Goal: Ask a question

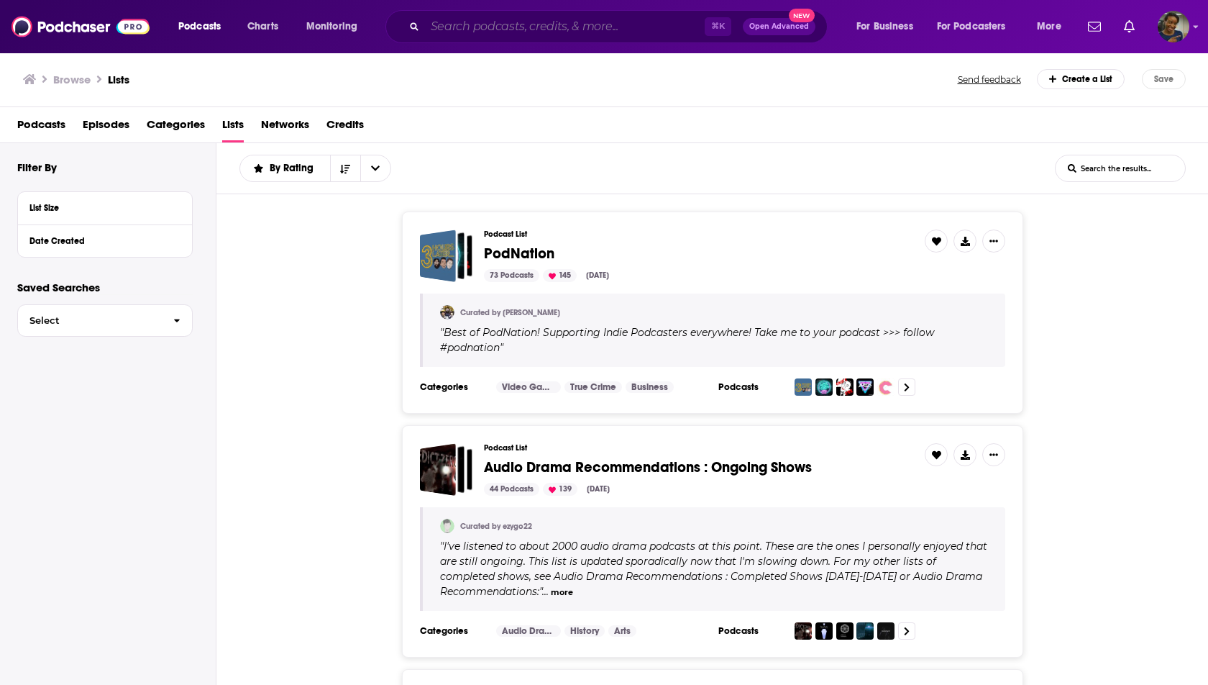
click at [529, 17] on input "Search podcasts, credits, & more..." at bounding box center [565, 26] width 280 height 23
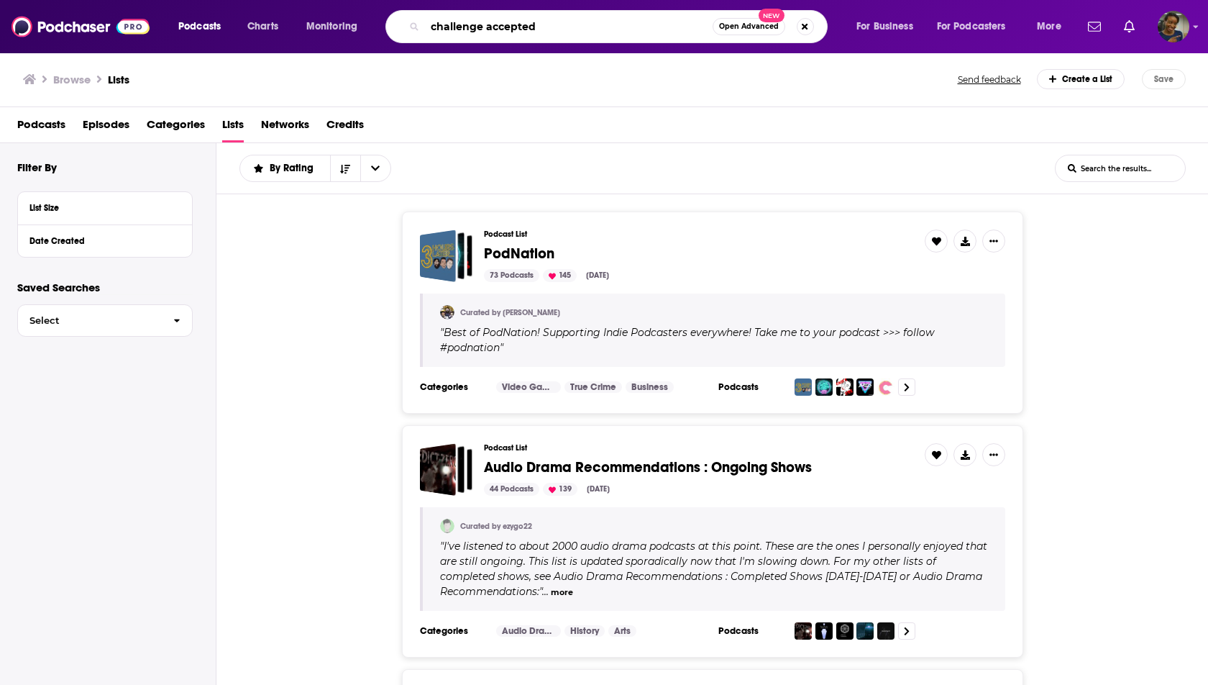
type input "challenge accepted"
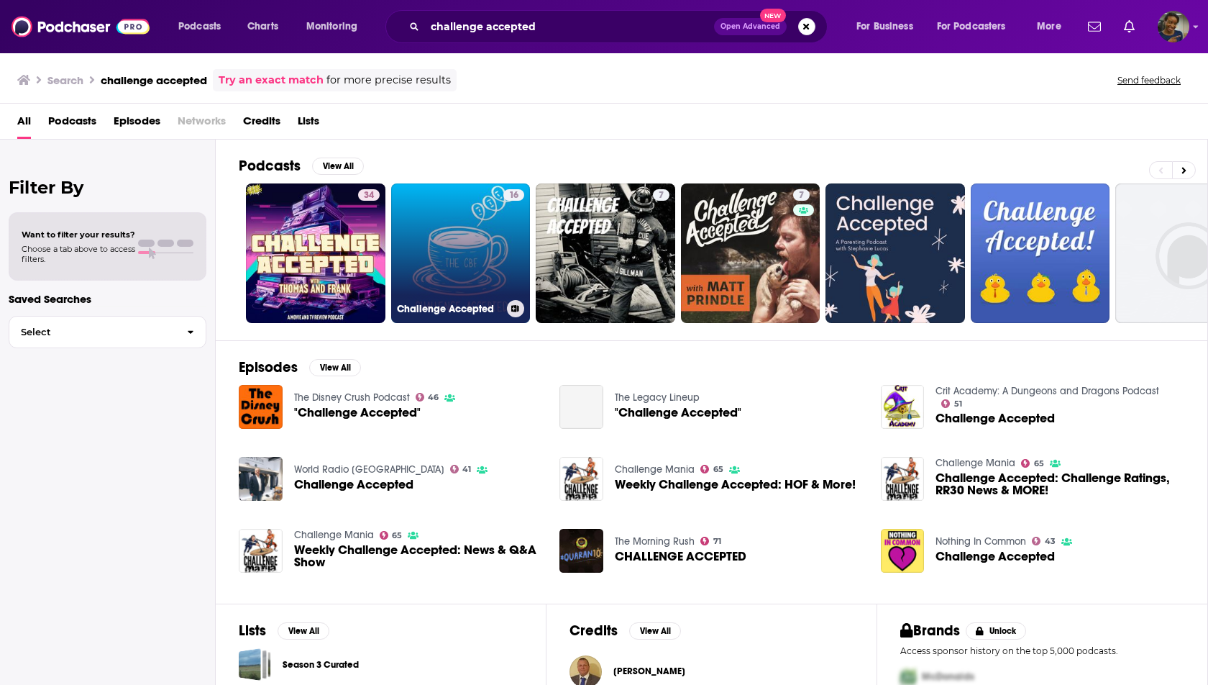
click at [465, 247] on link "16 Challenge Accepted" at bounding box center [461, 253] width 140 height 140
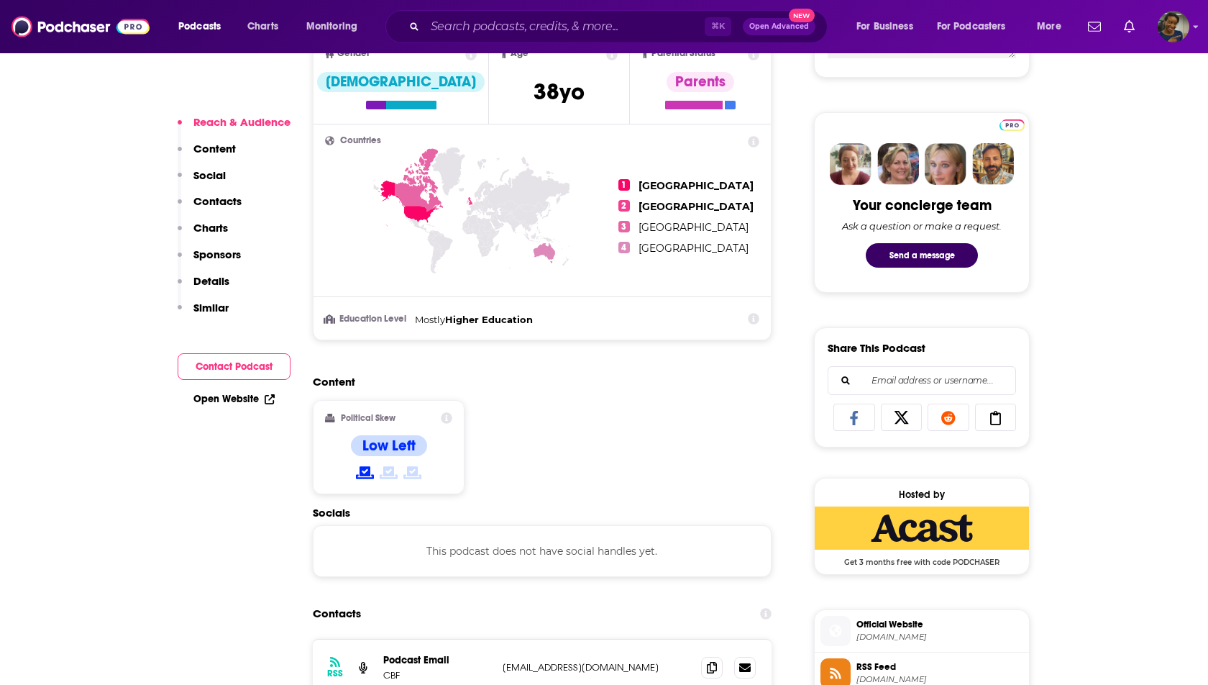
scroll to position [629, 0]
click at [916, 251] on button "Send a message" at bounding box center [922, 254] width 112 height 24
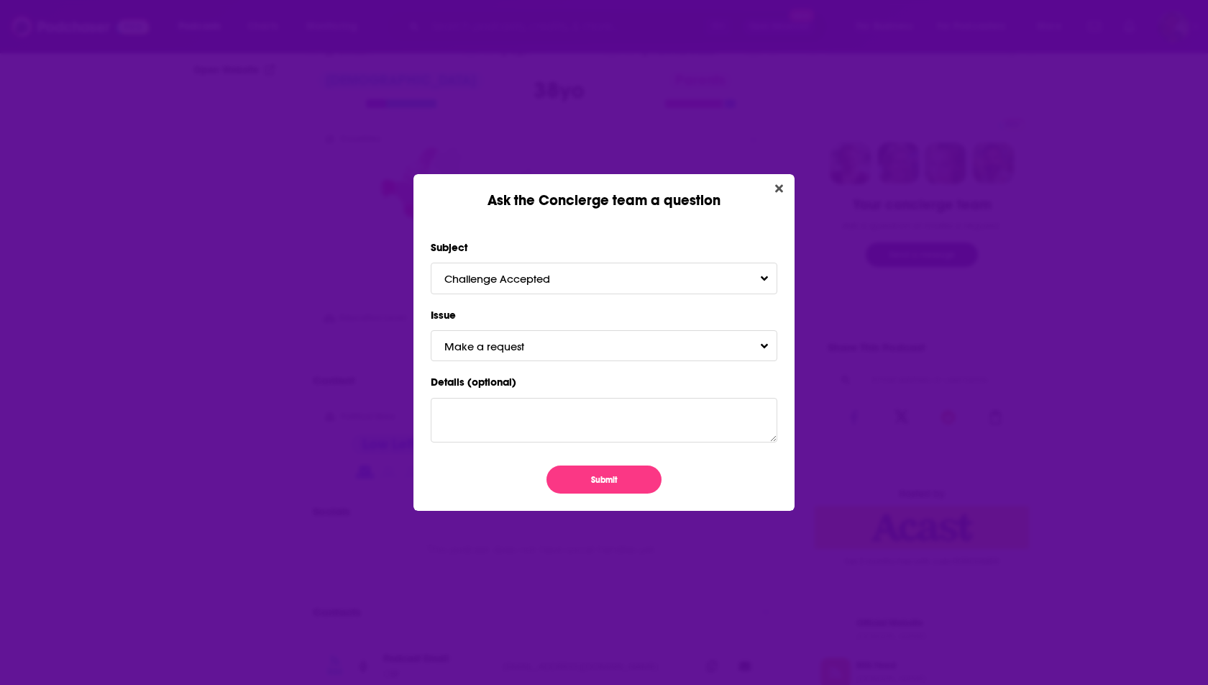
scroll to position [0, 0]
click at [620, 349] on button "Make a request" at bounding box center [604, 345] width 347 height 31
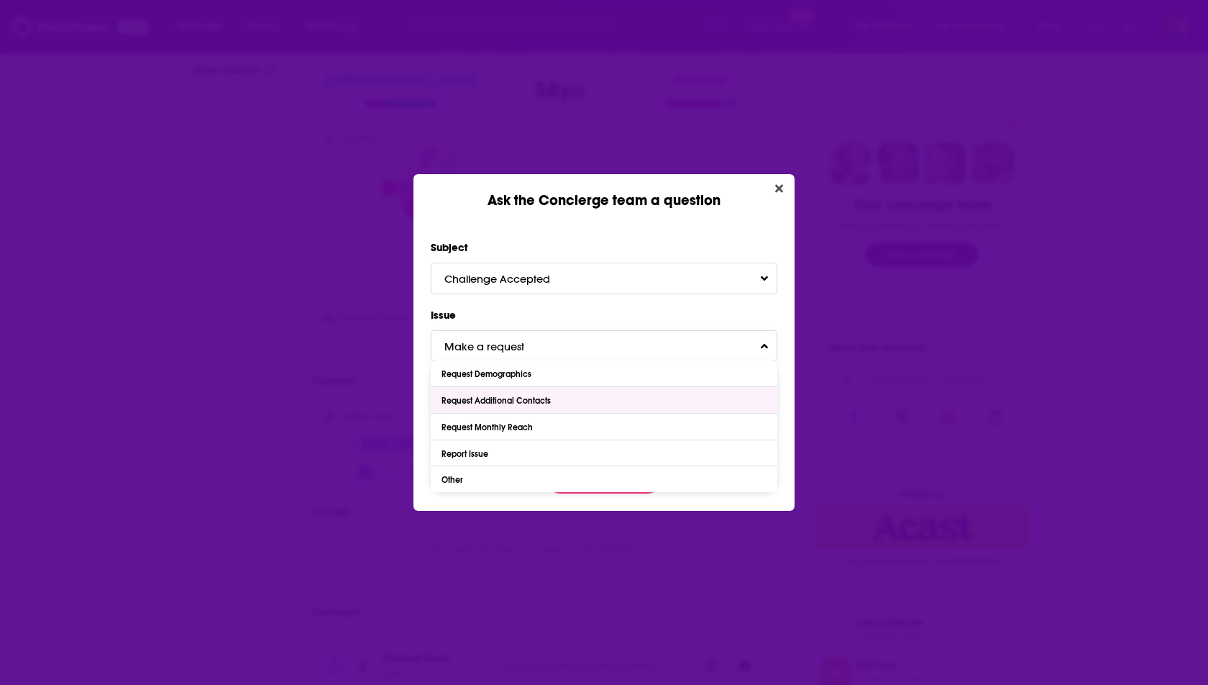
click at [613, 391] on div "Request Additional Contacts" at bounding box center [604, 400] width 347 height 26
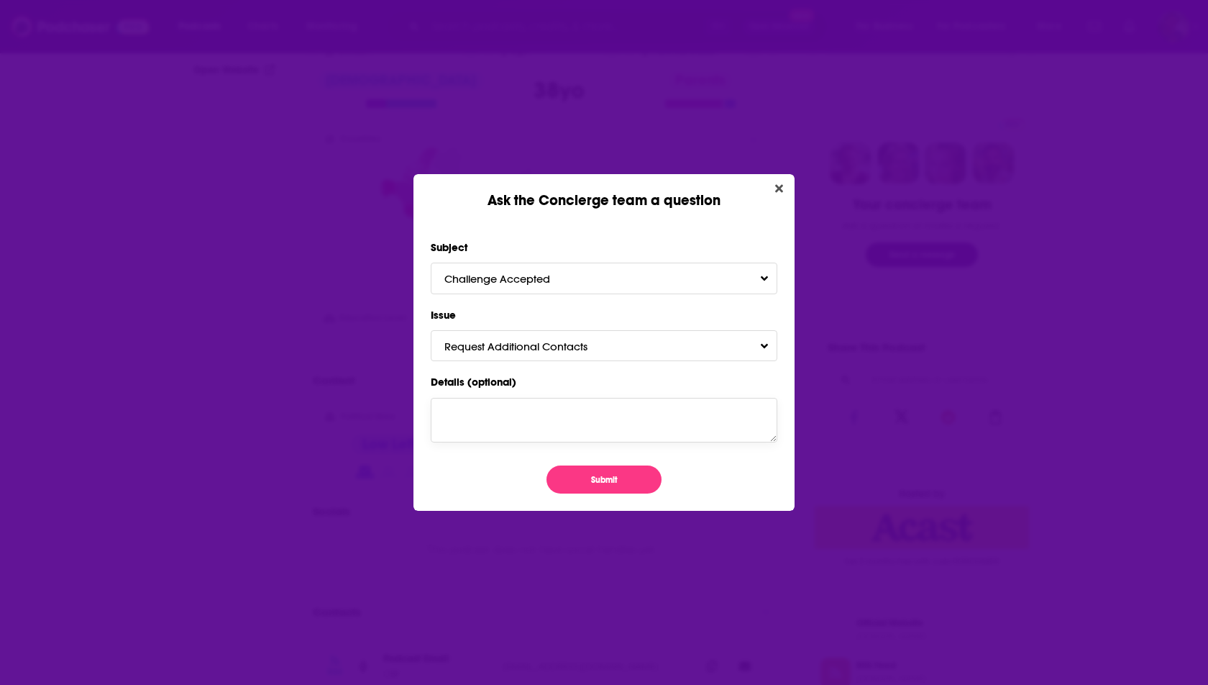
click at [586, 429] on textarea "Details (optional)" at bounding box center [604, 420] width 347 height 45
click at [575, 478] on button "Submit" at bounding box center [604, 479] width 115 height 28
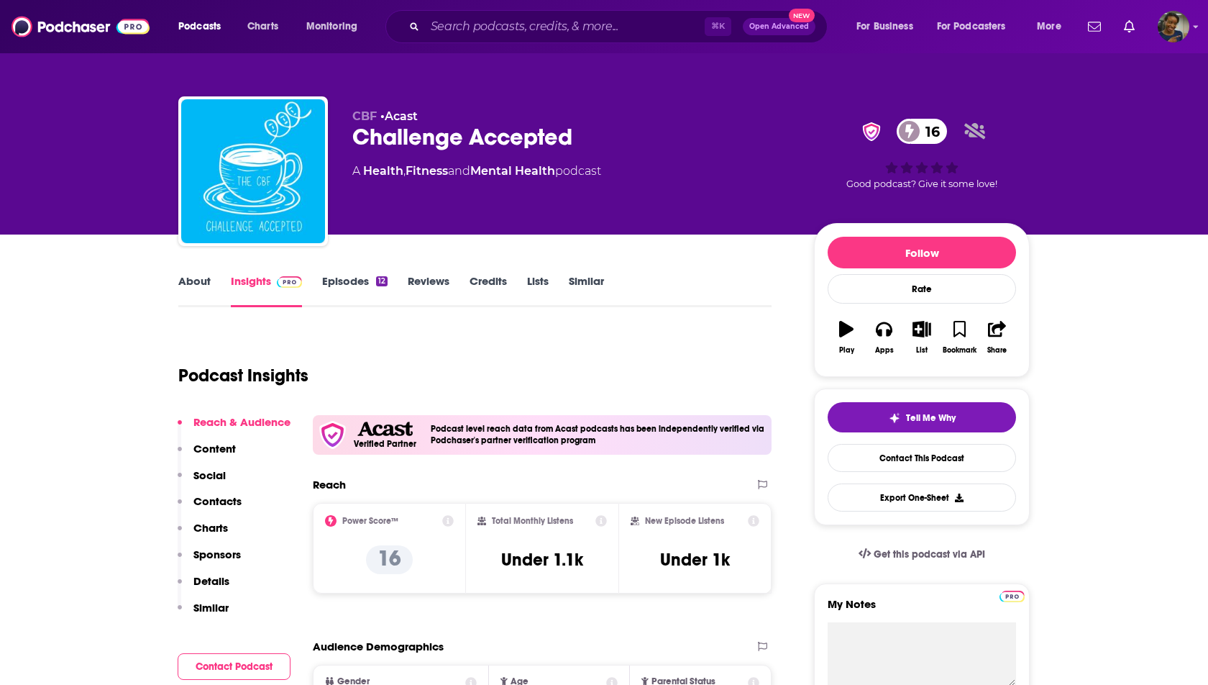
scroll to position [629, 0]
